Goal: Task Accomplishment & Management: Manage account settings

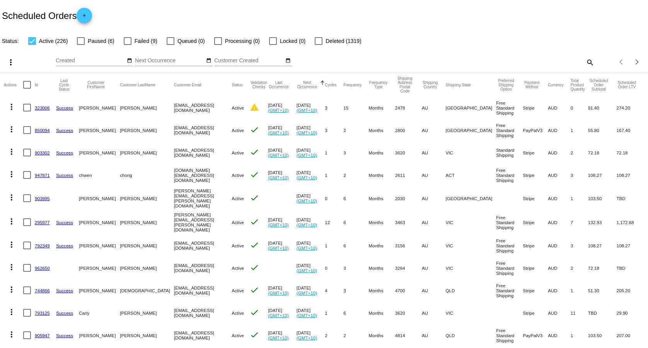
click at [587, 64] on mat-icon "search" at bounding box center [589, 62] width 9 height 12
click at [540, 65] on div "Search" at bounding box center [514, 58] width 162 height 15
click at [540, 62] on input "Search" at bounding box center [514, 61] width 162 height 6
paste input "[EMAIL_ADDRESS][DOMAIN_NAME]"
type input "[EMAIL_ADDRESS][DOMAIN_NAME]"
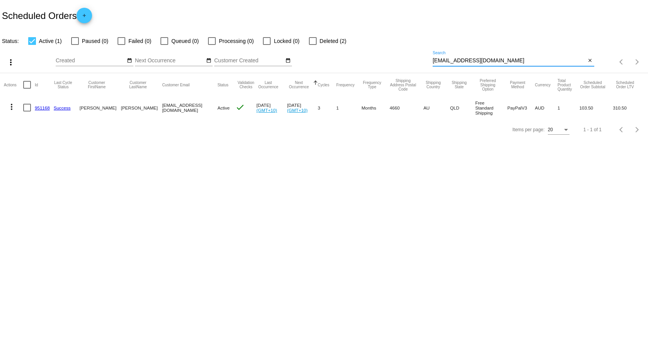
click at [47, 107] on link "951168" at bounding box center [42, 107] width 15 height 5
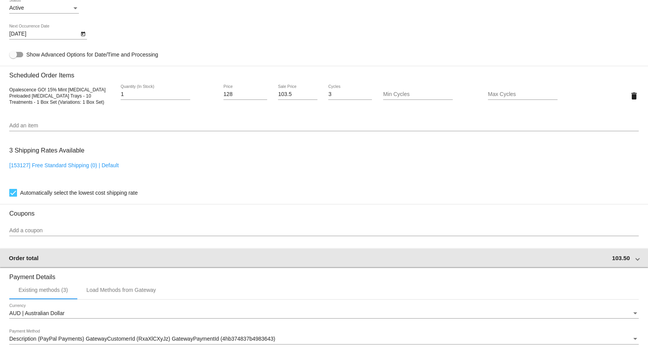
scroll to position [593, 0]
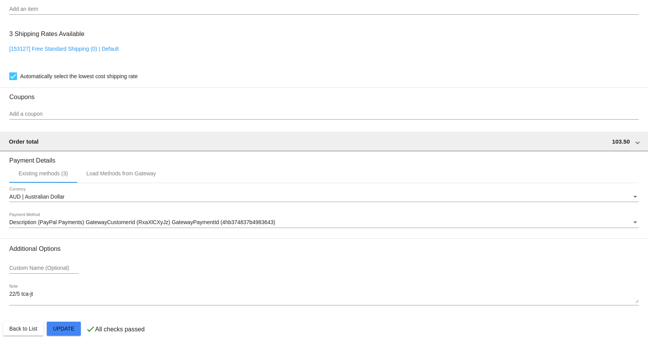
click at [26, 336] on mat-card-actions "Back to List Update" at bounding box center [324, 328] width 642 height 20
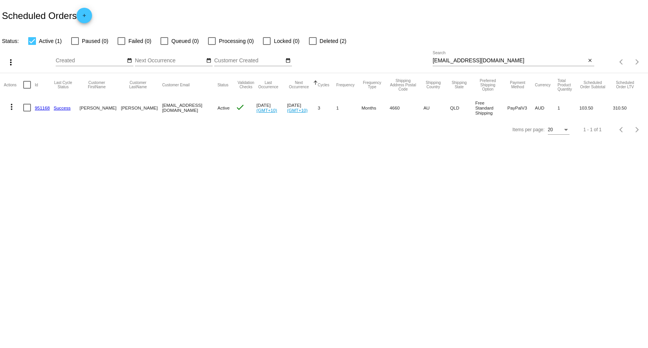
click at [16, 105] on button "more_vert" at bounding box center [11, 105] width 15 height 15
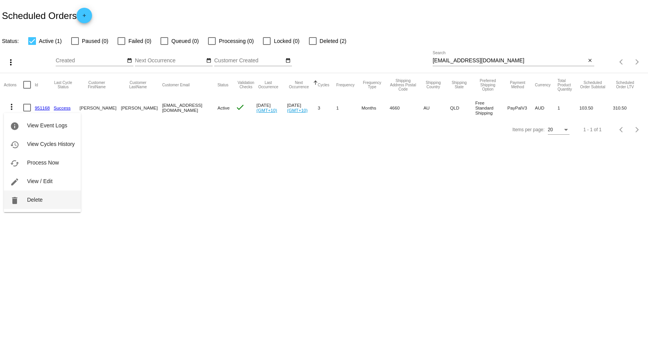
click at [36, 196] on button "delete Delete" at bounding box center [42, 199] width 77 height 19
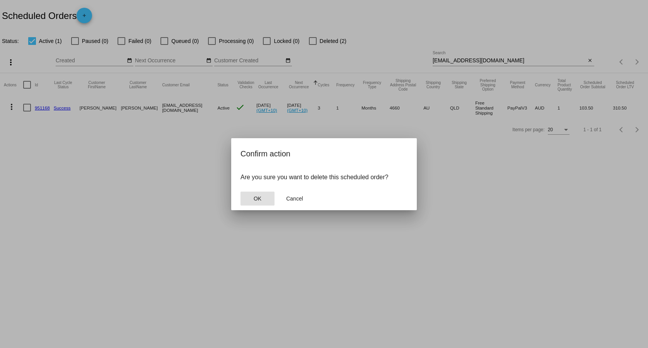
click at [253, 199] on button "OK" at bounding box center [257, 198] width 34 height 14
